Goal: Task Accomplishment & Management: Manage account settings

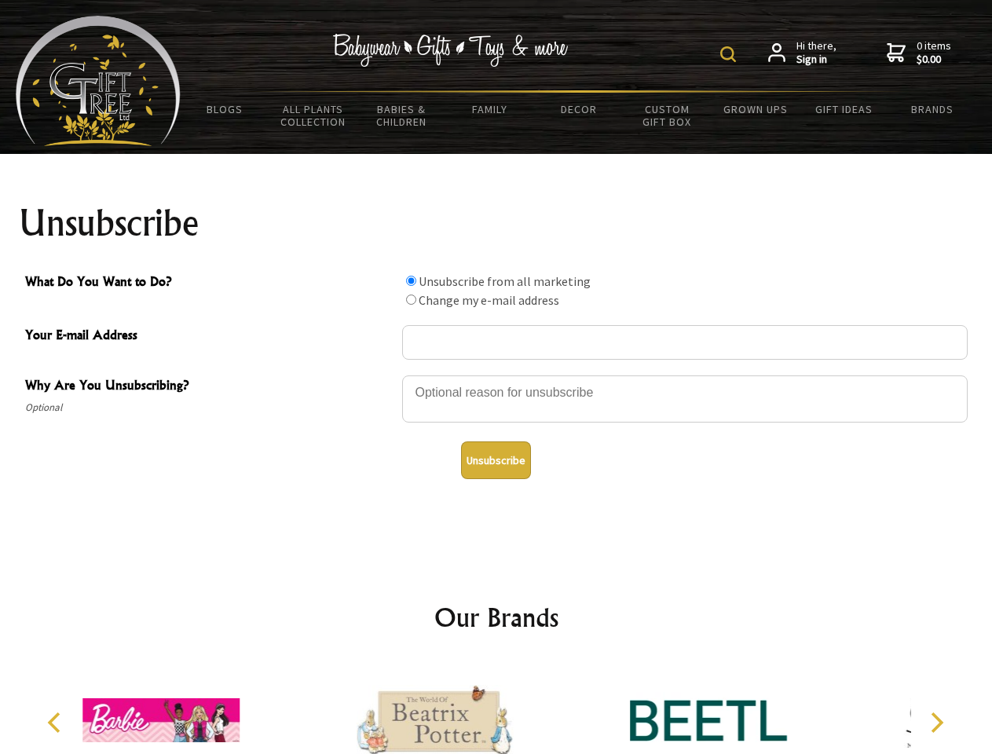
click at [731, 54] on img at bounding box center [729, 54] width 16 height 16
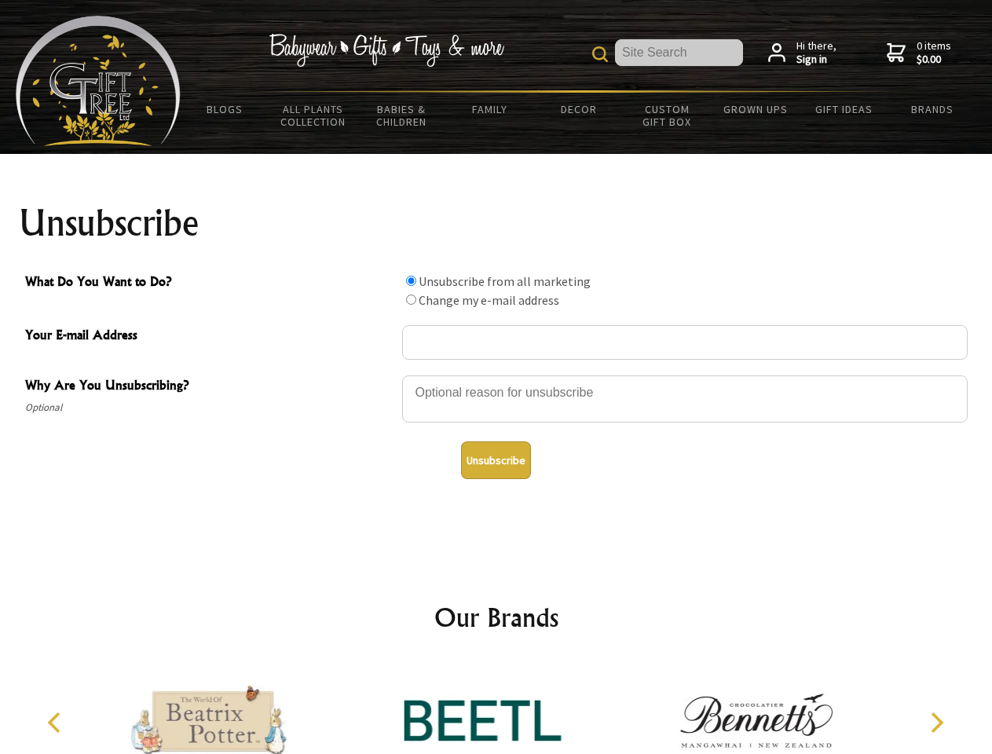
click at [497, 375] on div at bounding box center [685, 401] width 566 height 55
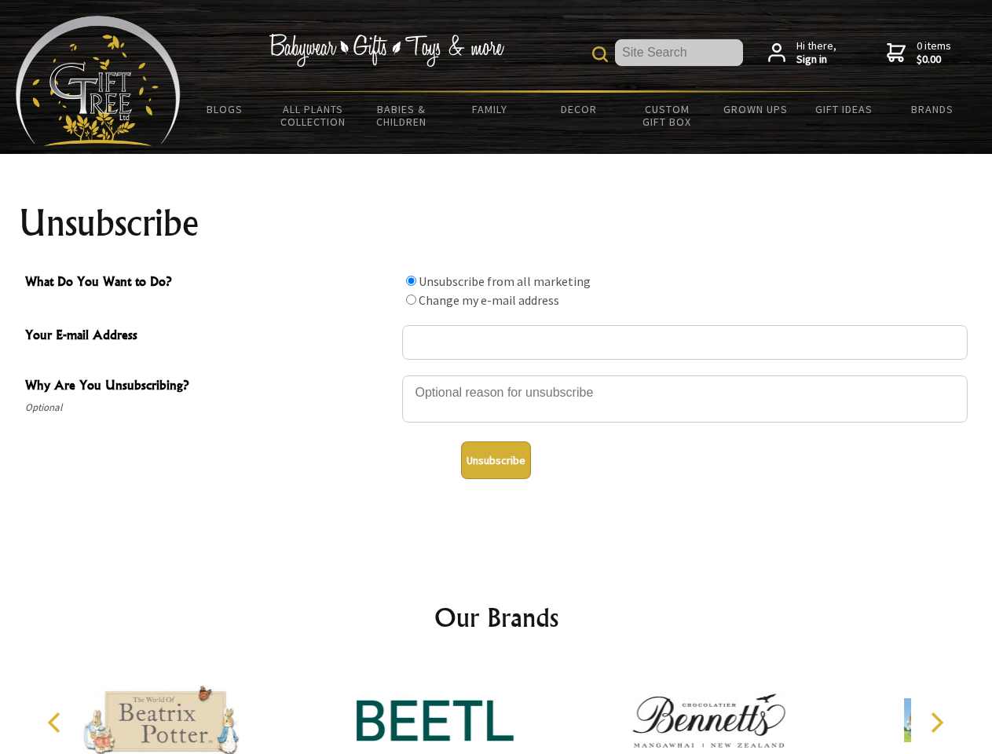
click at [411, 281] on input "What Do You Want to Do?" at bounding box center [411, 281] width 10 height 10
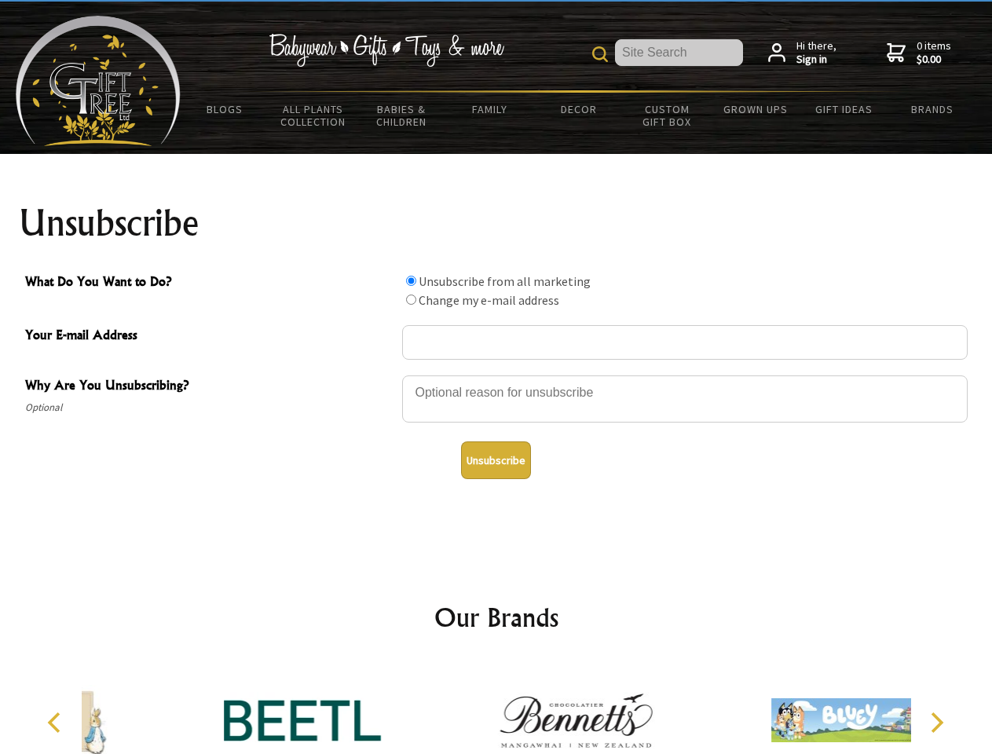
click at [411, 299] on input "What Do You Want to Do?" at bounding box center [411, 300] width 10 height 10
radio input "true"
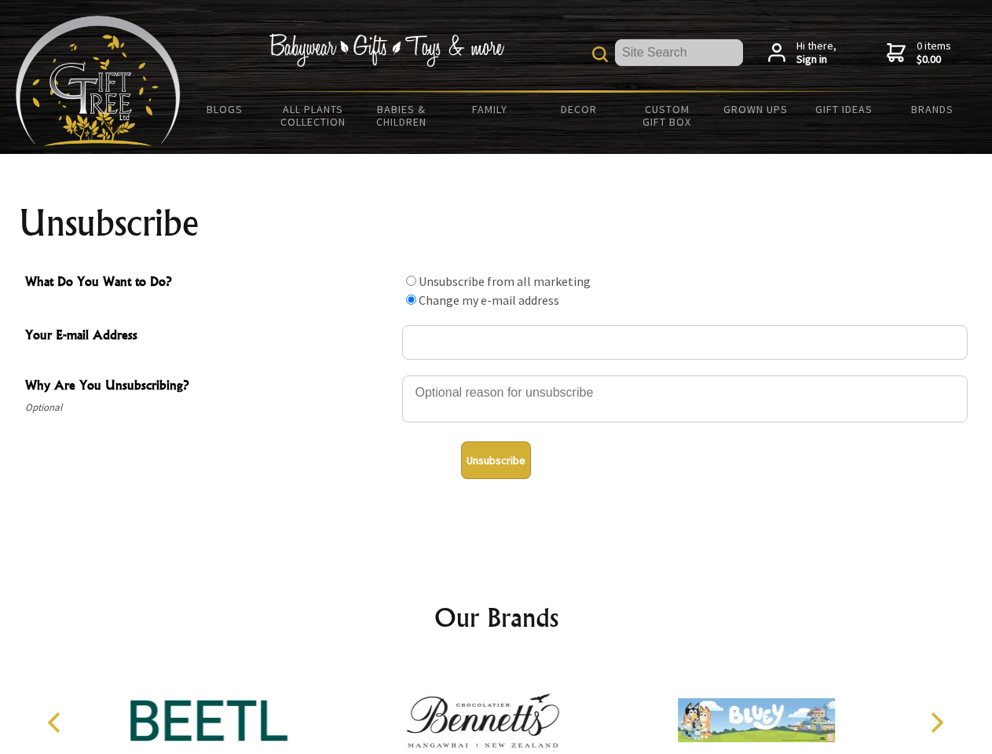
click at [496, 460] on button "Unsubscribe" at bounding box center [496, 461] width 70 height 38
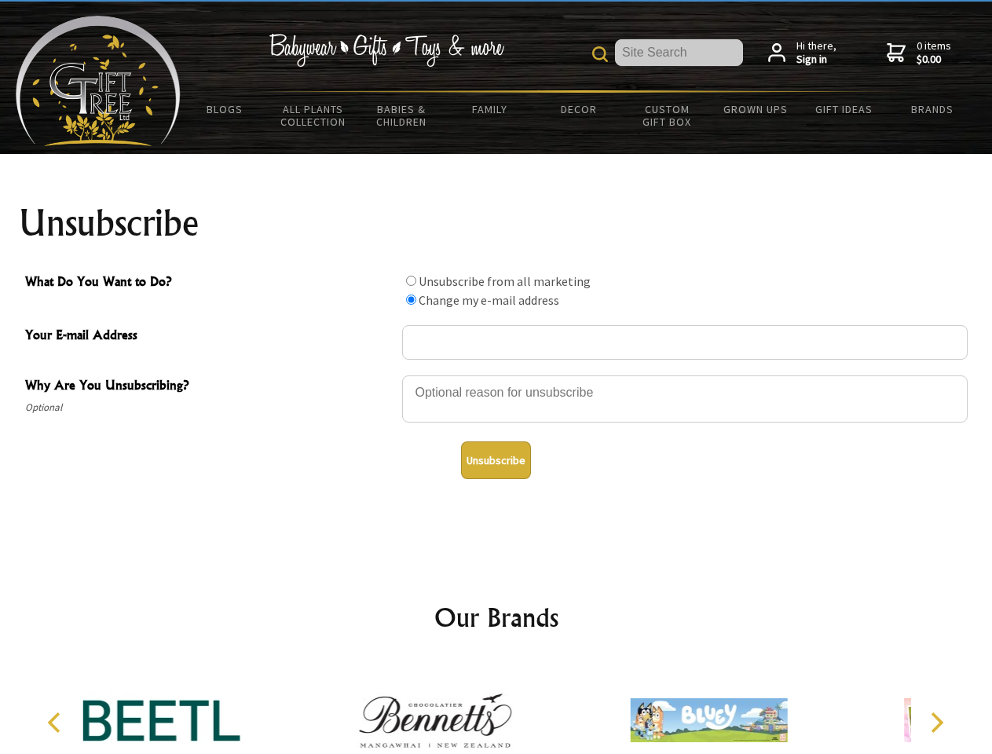
click at [497, 708] on div at bounding box center [435, 723] width 273 height 123
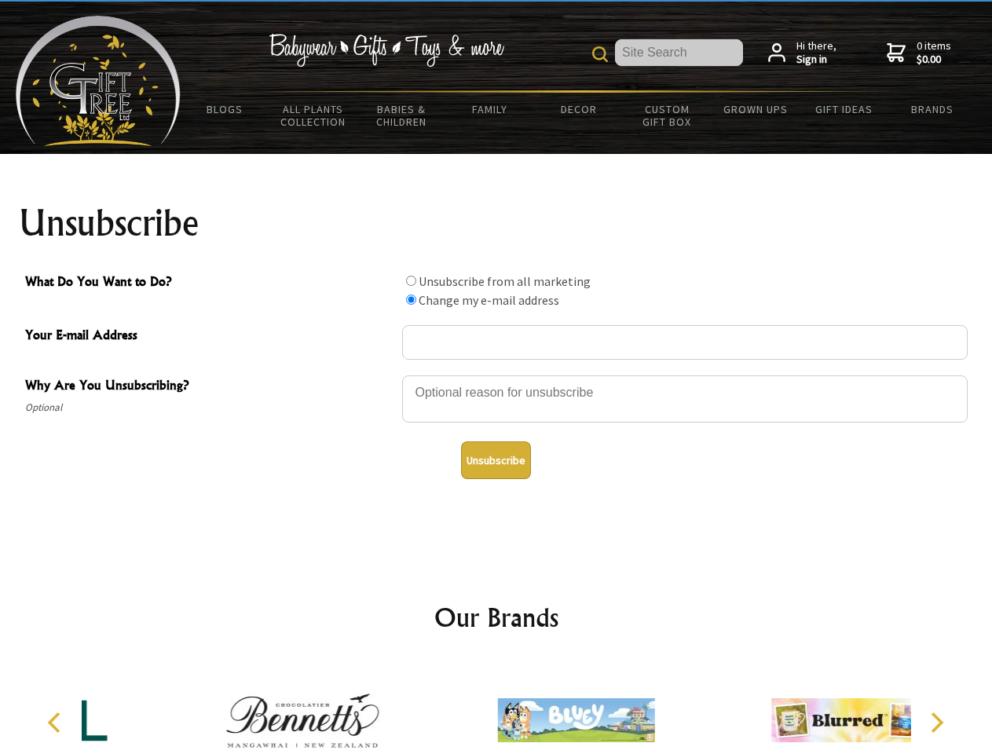
click at [57, 723] on icon "Previous" at bounding box center [56, 723] width 20 height 20
click at [937, 723] on icon "Next" at bounding box center [936, 723] width 20 height 20
